Goal: Information Seeking & Learning: Learn about a topic

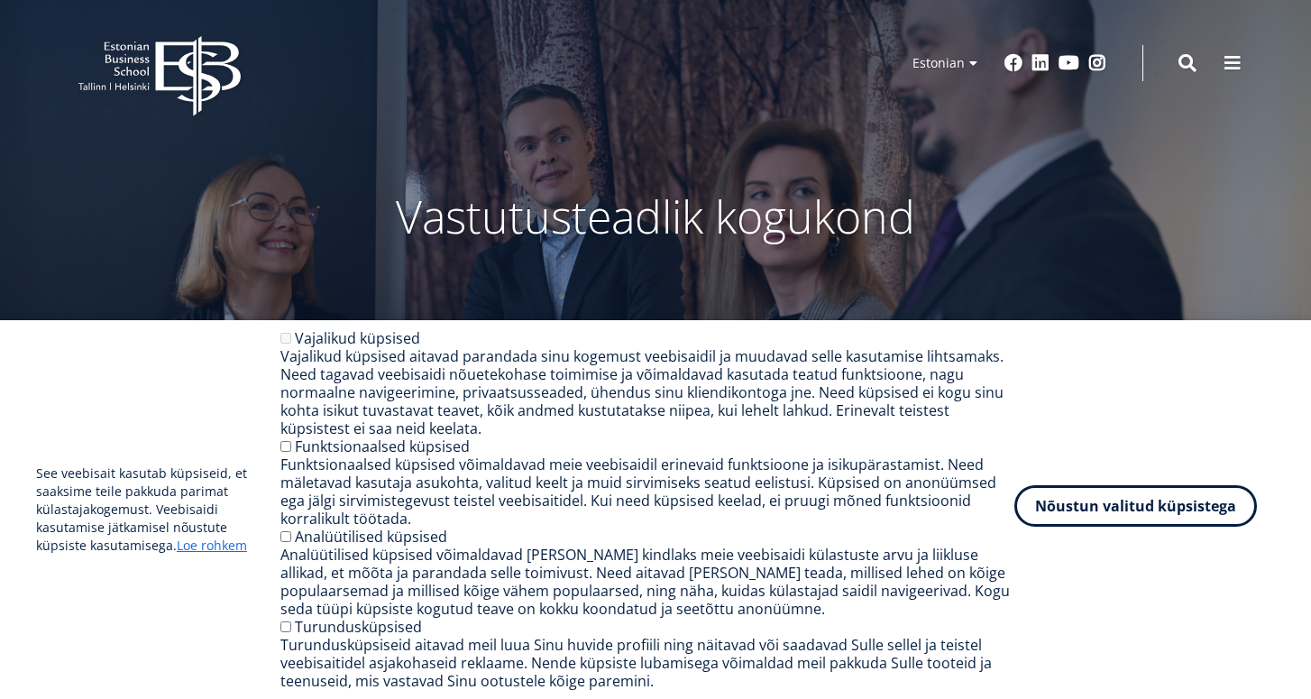
click at [1116, 521] on button "Nõustun valitud küpsistega" at bounding box center [1136, 505] width 243 height 41
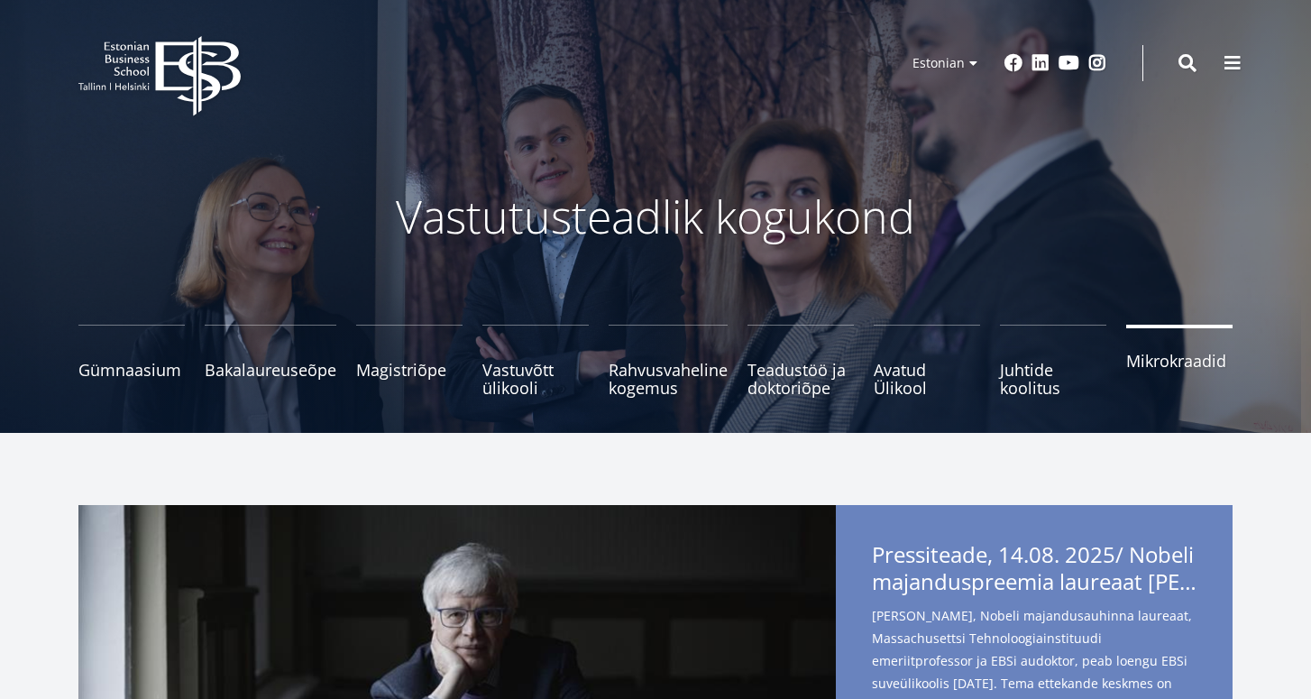
click at [1178, 370] on span "Mikrokraadid" at bounding box center [1179, 361] width 106 height 18
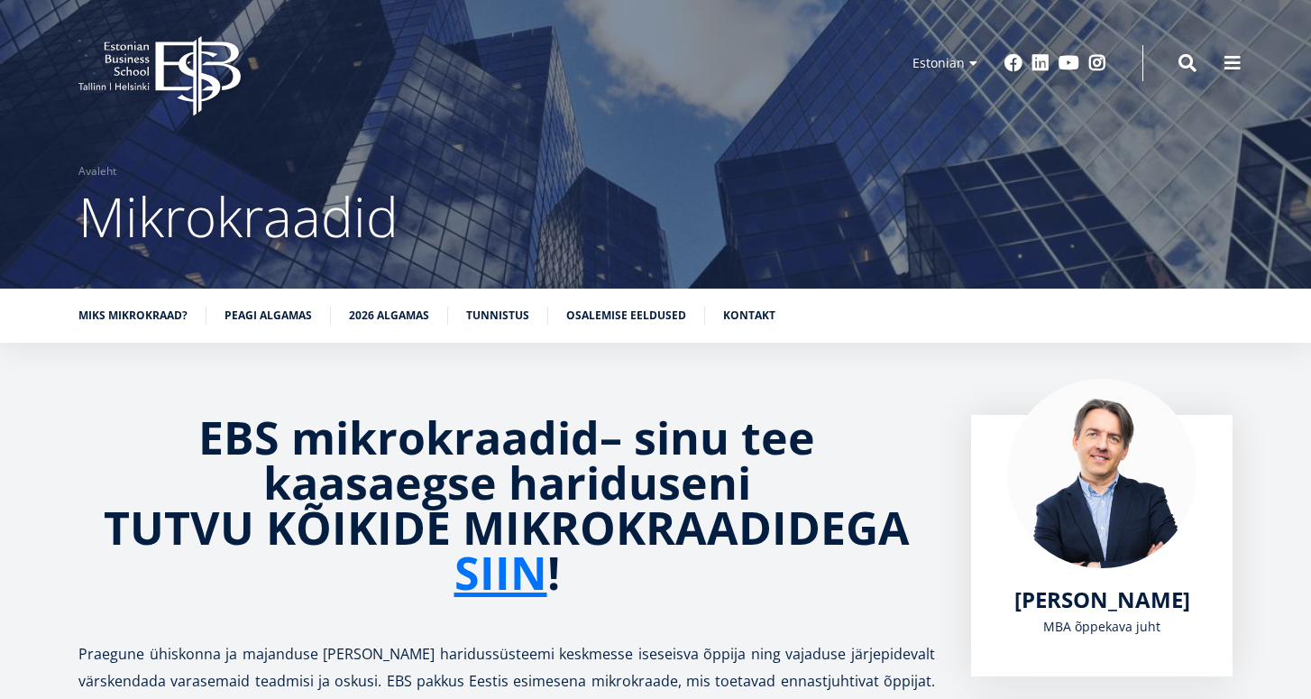
click at [1202, 77] on div "EBS Logo Created with Sketch. Kasutaja konto menüü Admin Estonian Estonian Engl…" at bounding box center [655, 63] width 1299 height 54
click at [1191, 62] on span at bounding box center [1188, 61] width 18 height 18
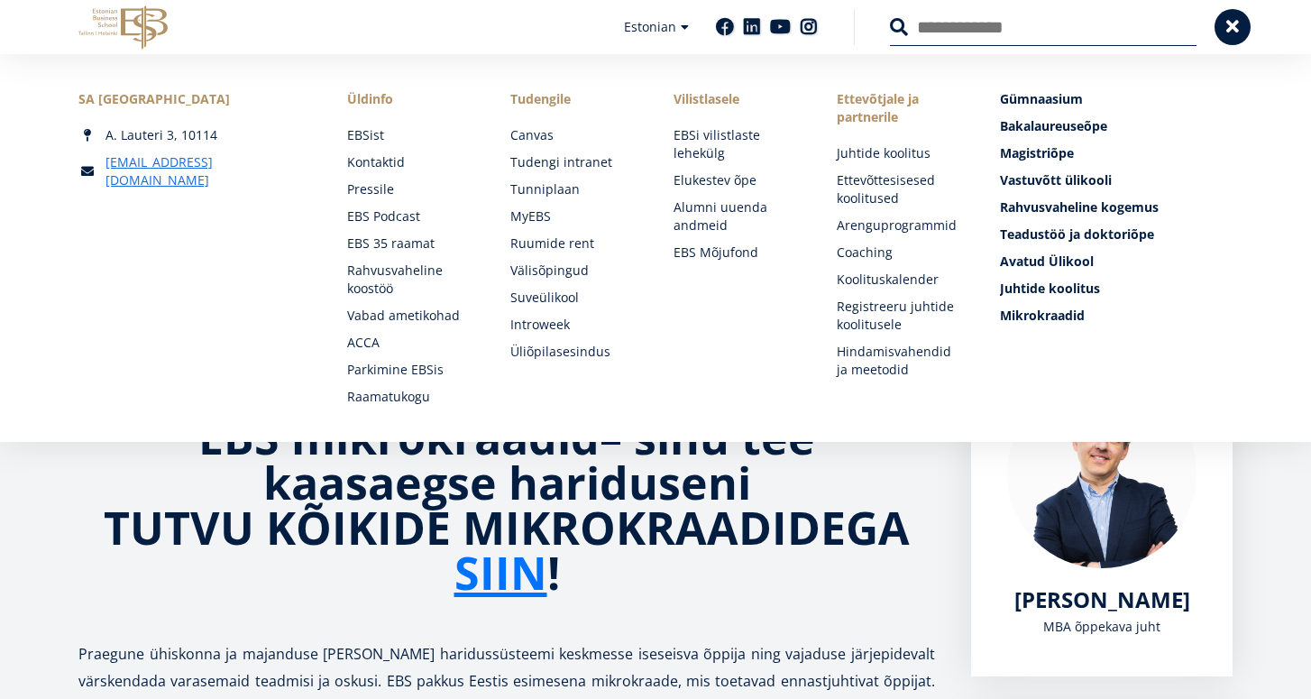
click at [1050, 46] on input "Otsing" at bounding box center [1043, 27] width 307 height 38
type input "*******"
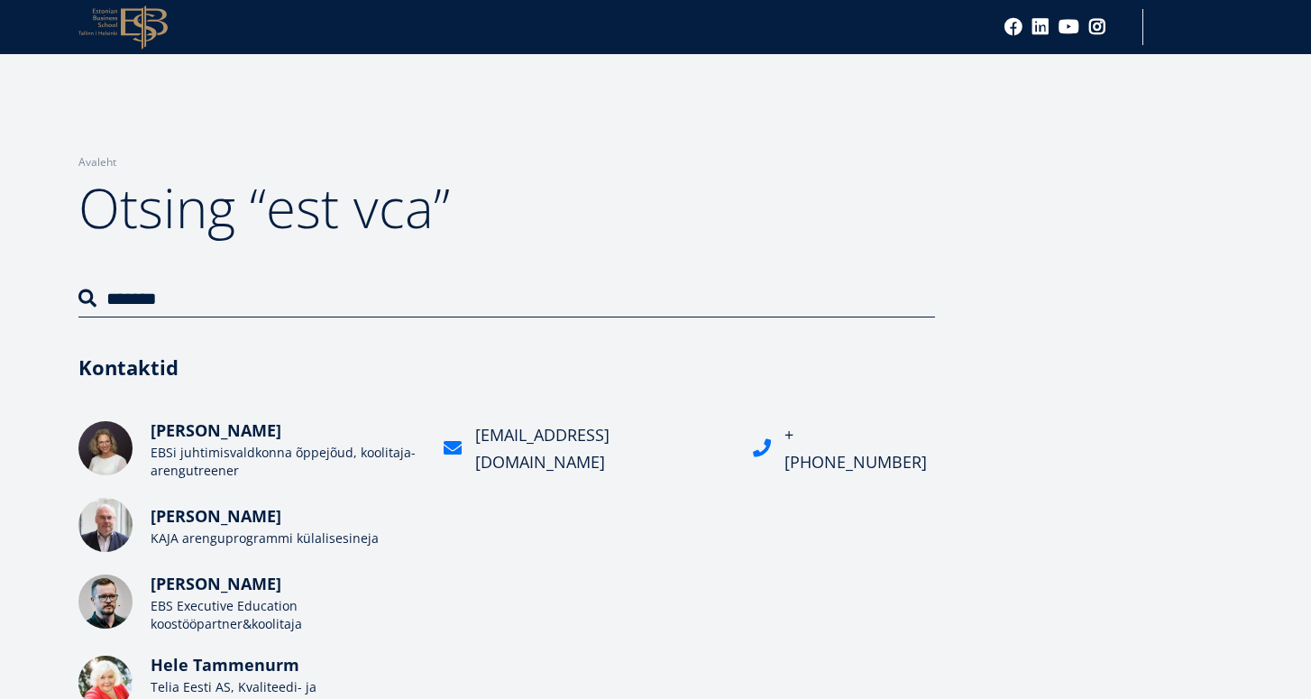
click at [134, 41] on icon "EBS Logo Created with Sketch." at bounding box center [122, 27] width 89 height 44
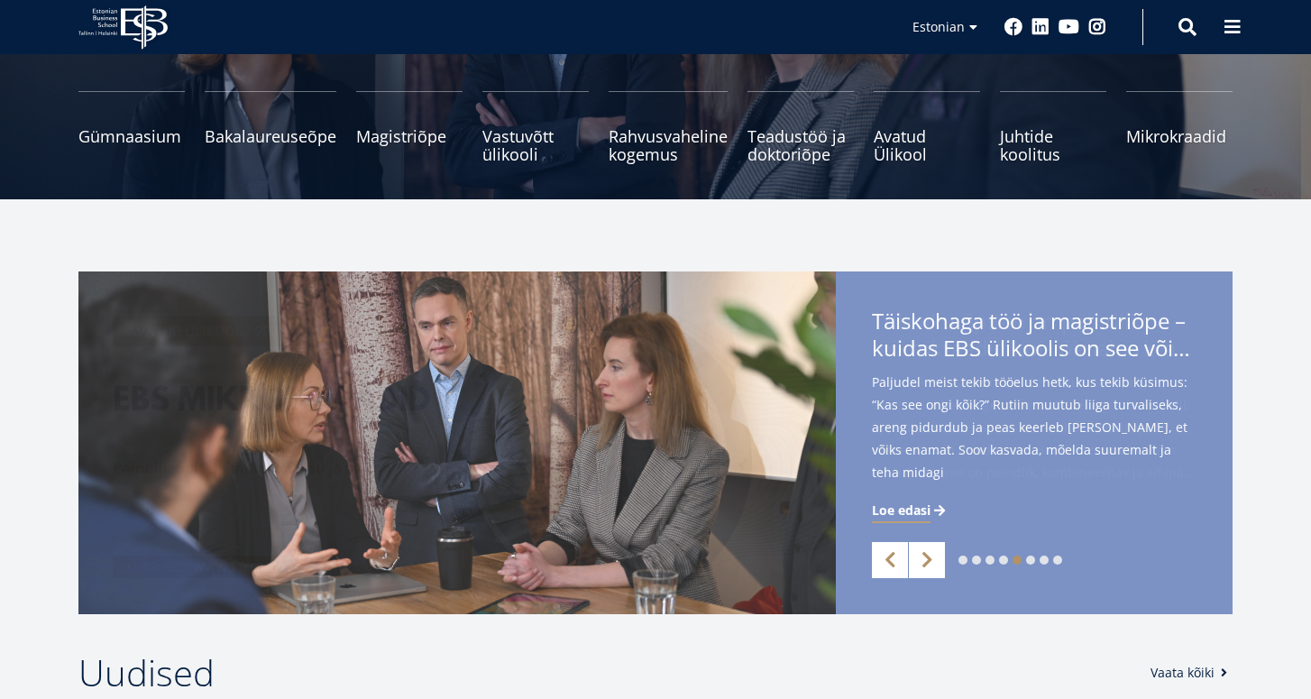
scroll to position [28, 0]
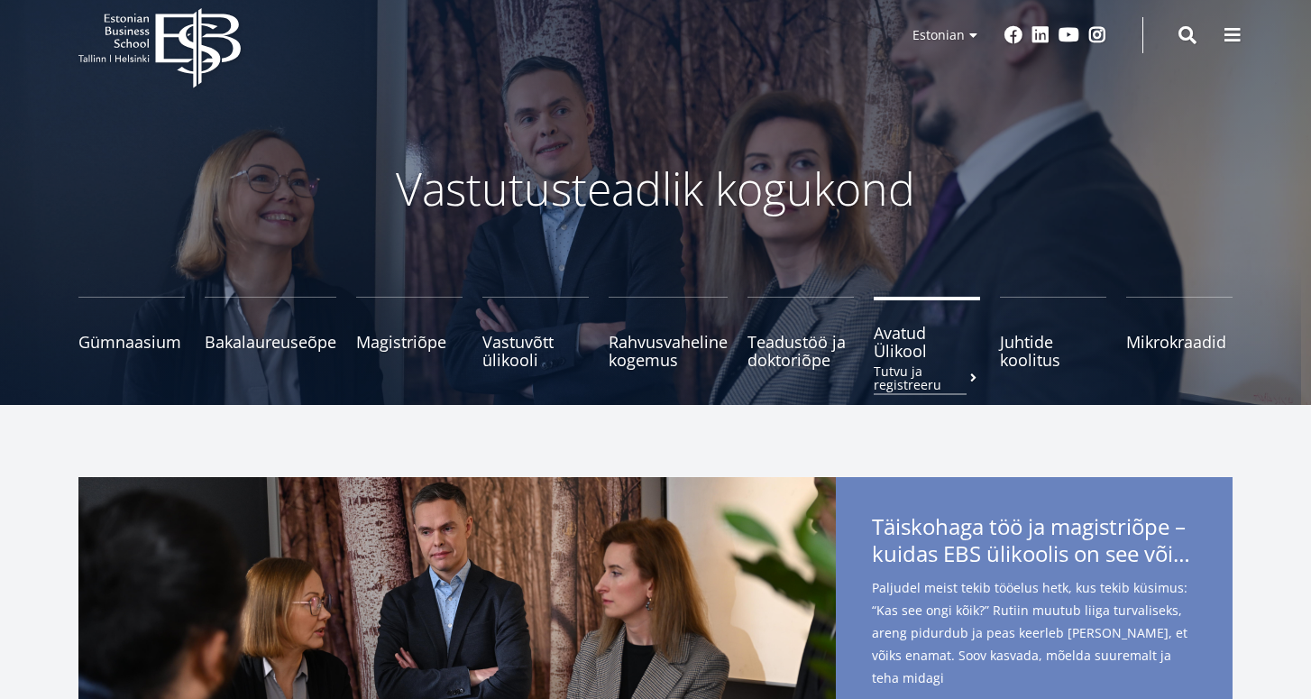
click at [905, 349] on span "Avatud Ülikool Tutvu ja registreeru" at bounding box center [927, 342] width 106 height 36
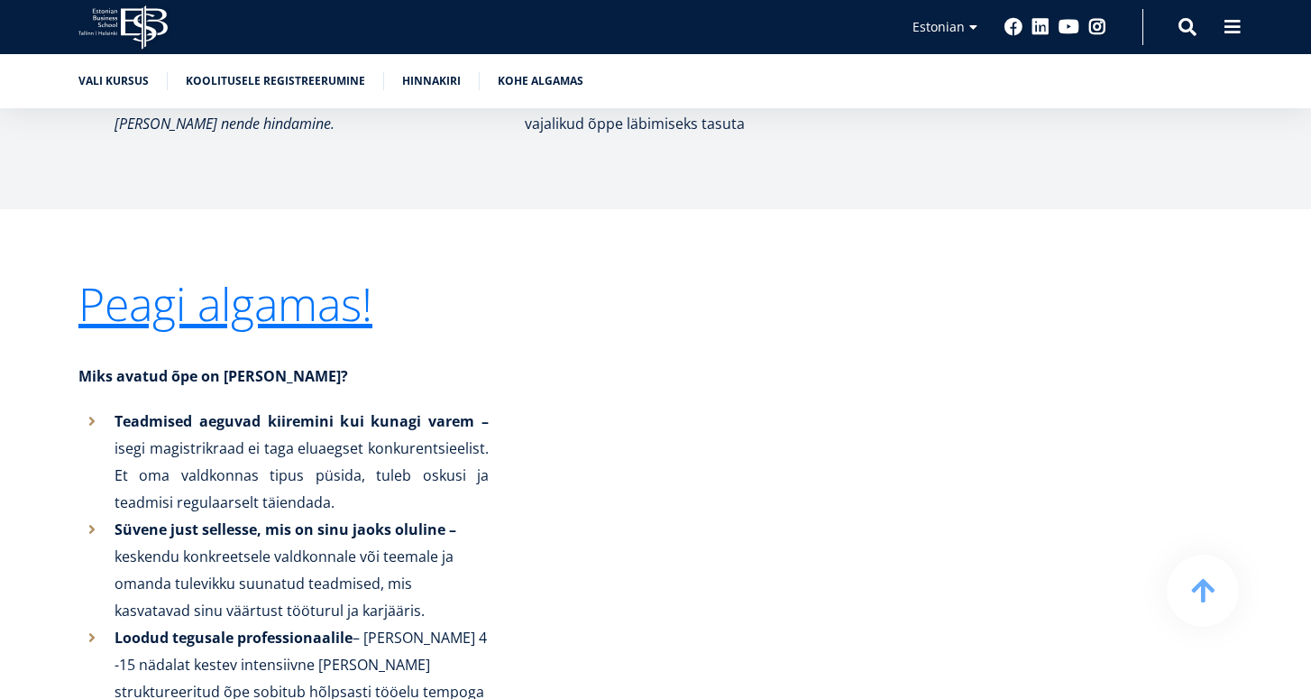
scroll to position [3762, 0]
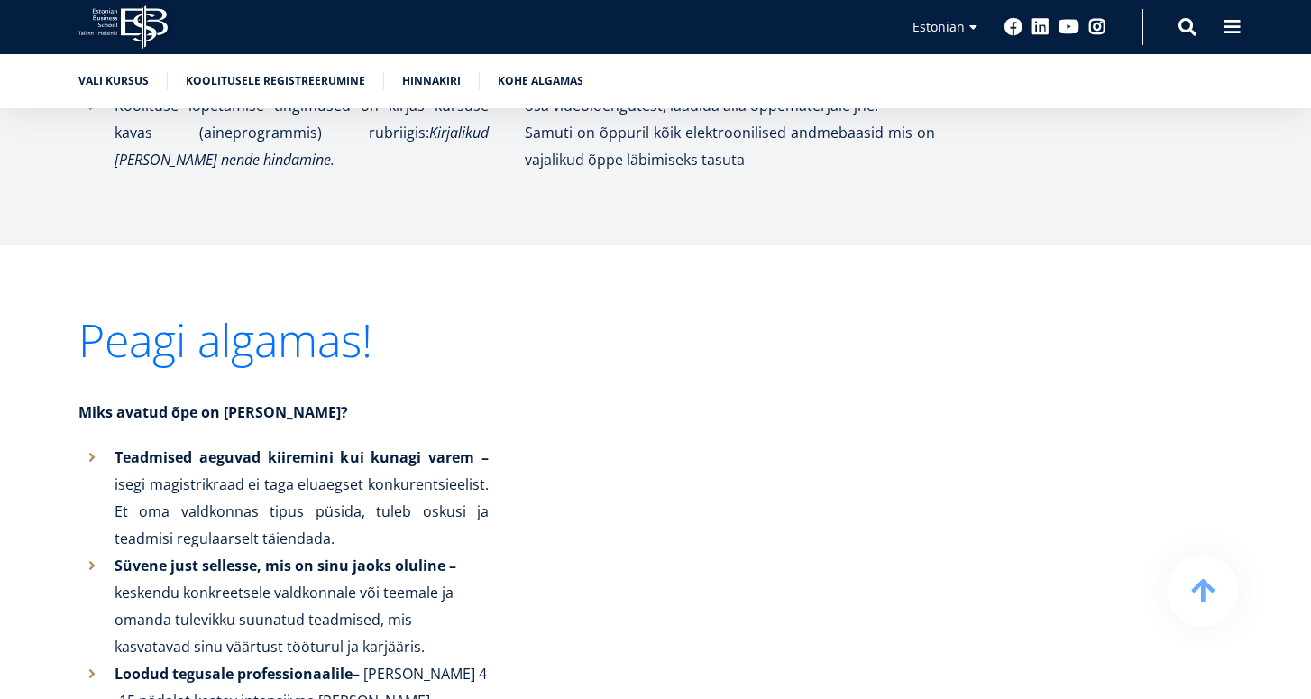
click at [332, 317] on link "Peagi algamas!" at bounding box center [225, 339] width 294 height 45
